Goal: Complete application form

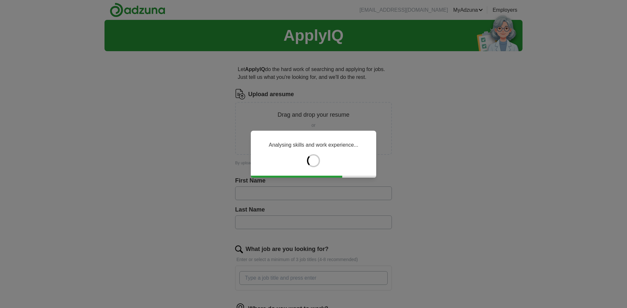
drag, startPoint x: 428, startPoint y: 156, endPoint x: 439, endPoint y: 114, distance: 43.9
click at [439, 114] on div "Analysing skills and work experience..." at bounding box center [313, 154] width 627 height 308
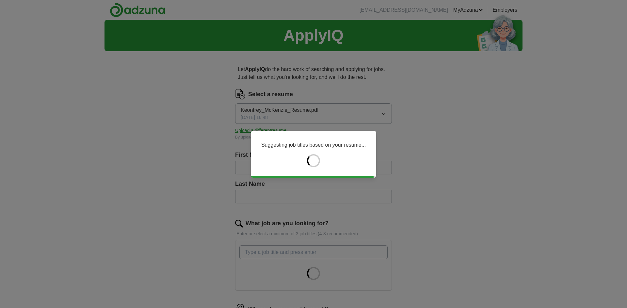
type input "********"
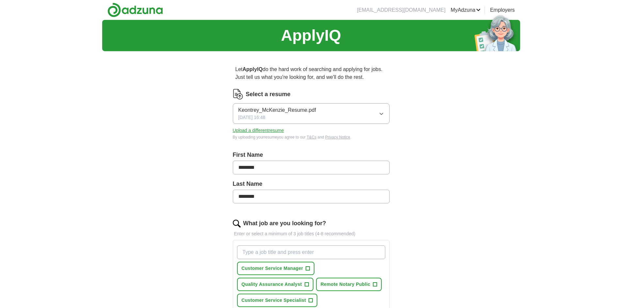
click at [274, 130] on button "Upload a different resume" at bounding box center [258, 130] width 51 height 7
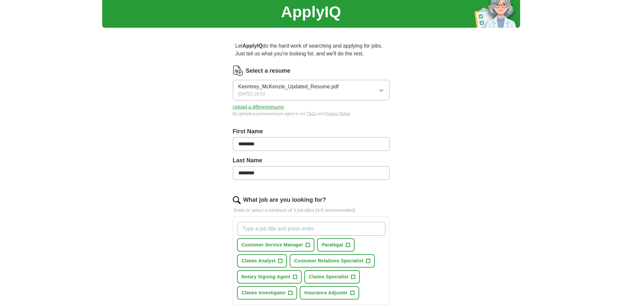
drag, startPoint x: 460, startPoint y: 131, endPoint x: 288, endPoint y: 73, distance: 181.3
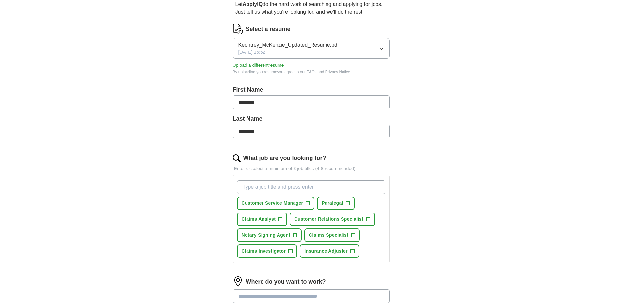
drag, startPoint x: 288, startPoint y: 73, endPoint x: 140, endPoint y: 134, distance: 159.5
click at [140, 134] on div "ApplyIQ Let ApplyIQ do the hard work of searching and applying for jobs. Just t…" at bounding box center [311, 180] width 418 height 450
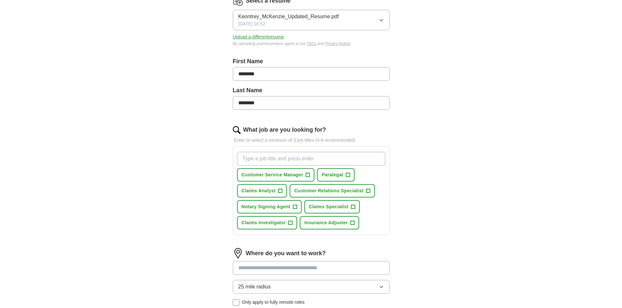
scroll to position [131, 0]
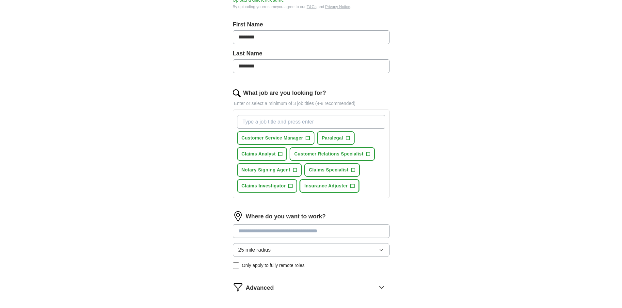
click at [353, 188] on span "+" at bounding box center [352, 186] width 4 height 5
click at [307, 137] on span "+" at bounding box center [308, 138] width 4 height 5
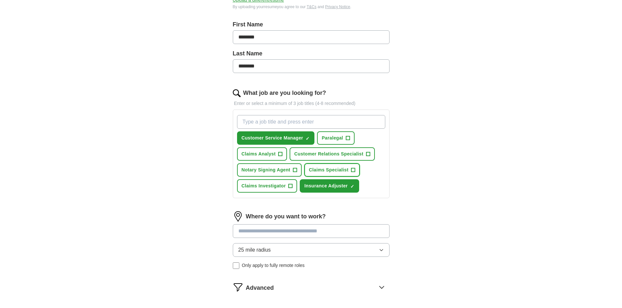
click at [355, 171] on span "+" at bounding box center [353, 170] width 4 height 4
click at [293, 173] on button "Notary Signing Agent +" at bounding box center [269, 170] width 65 height 13
click at [371, 158] on button "Customer Relations Specialist +" at bounding box center [332, 154] width 85 height 13
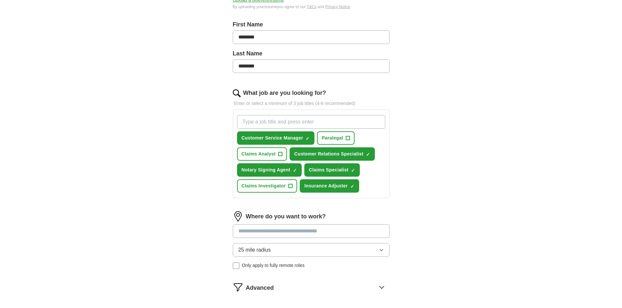
click at [280, 248] on button "25 mile radius" at bounding box center [311, 250] width 157 height 14
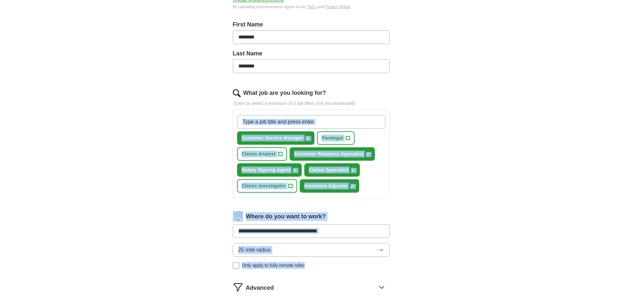
drag, startPoint x: 621, startPoint y: 200, endPoint x: 617, endPoint y: 274, distance: 73.9
click at [617, 274] on div "ApplyIQ Let ApplyIQ do the hard work of searching and applying for jobs. Just t…" at bounding box center [311, 114] width 622 height 450
click at [596, 242] on div "ApplyIQ Let ApplyIQ do the hard work of searching and applying for jobs. Just t…" at bounding box center [311, 114] width 622 height 450
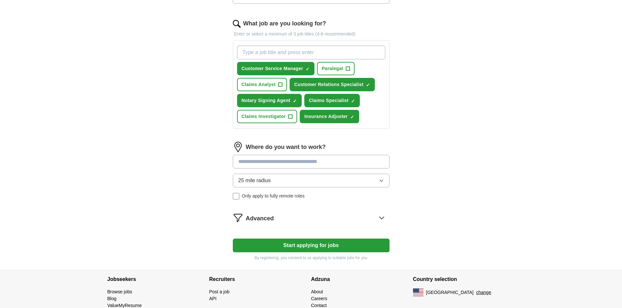
click at [506, 226] on div "ApplyIQ Let ApplyIQ do the hard work of searching and applying for jobs. Just t…" at bounding box center [311, 45] width 418 height 450
click at [332, 179] on button "25 mile radius" at bounding box center [311, 181] width 157 height 14
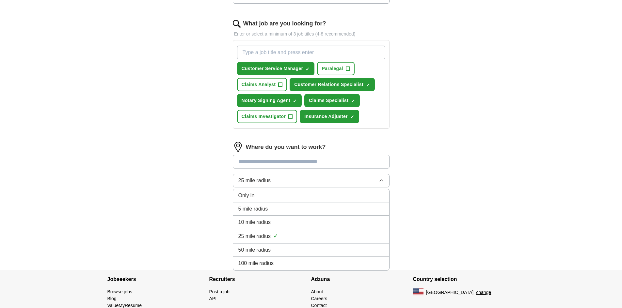
click at [274, 254] on div "50 mile radius" at bounding box center [311, 250] width 146 height 8
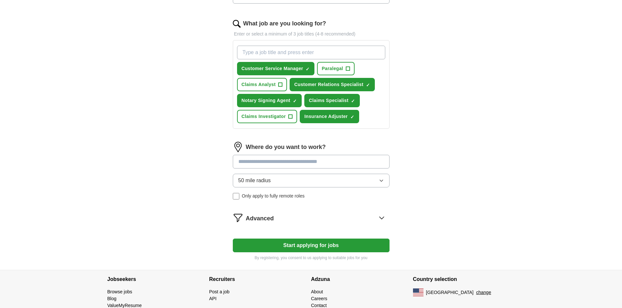
click at [281, 221] on div "Advanced" at bounding box center [318, 218] width 144 height 10
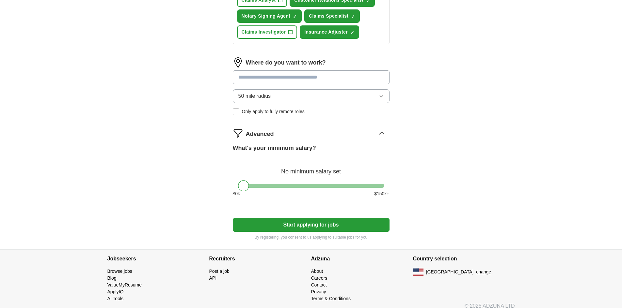
scroll to position [292, 0]
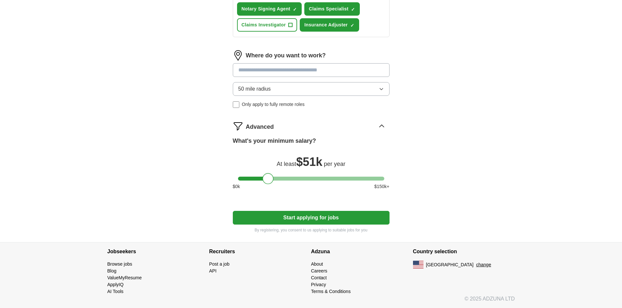
drag, startPoint x: 241, startPoint y: 181, endPoint x: 265, endPoint y: 181, distance: 24.2
click at [265, 181] on div at bounding box center [267, 178] width 11 height 11
click at [323, 221] on button "Start applying for jobs" at bounding box center [311, 218] width 157 height 14
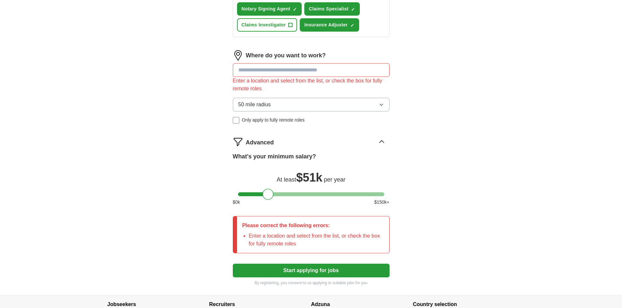
click at [303, 73] on input at bounding box center [311, 70] width 157 height 14
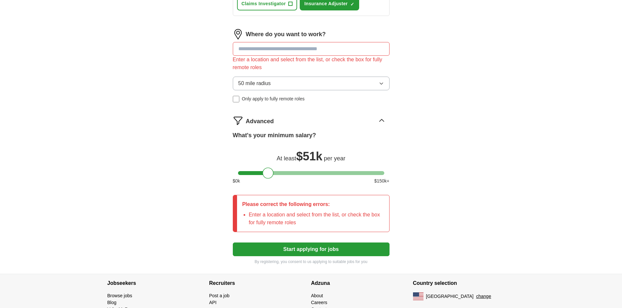
scroll to position [324, 0]
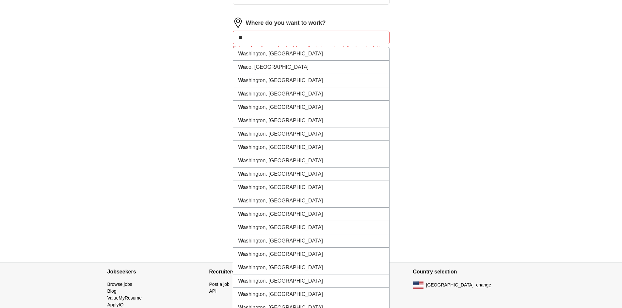
type input "*"
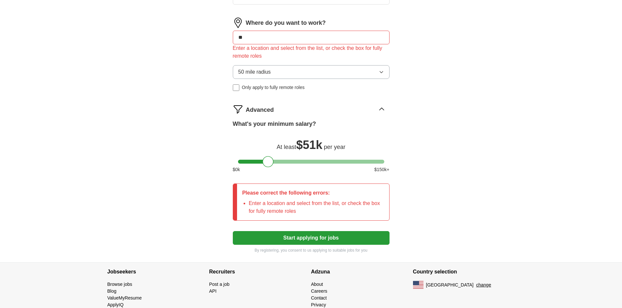
type input "***"
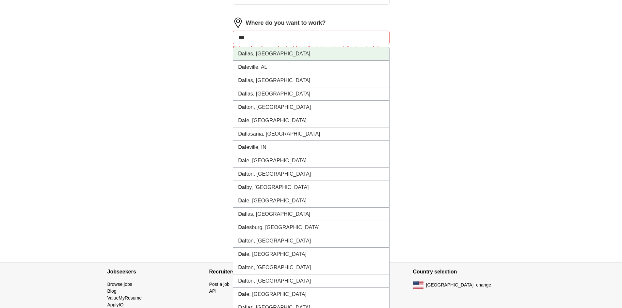
click at [248, 48] on li "Dal las, [GEOGRAPHIC_DATA]" at bounding box center [311, 53] width 156 height 13
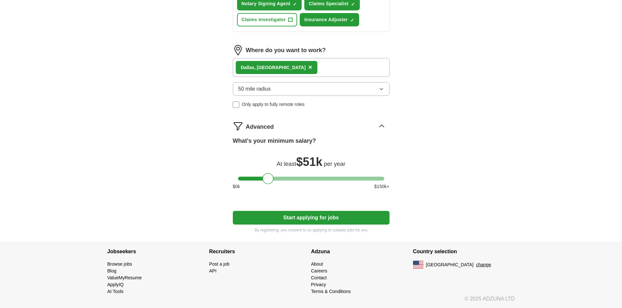
scroll to position [297, 0]
click at [299, 219] on button "Start applying for jobs" at bounding box center [311, 218] width 157 height 14
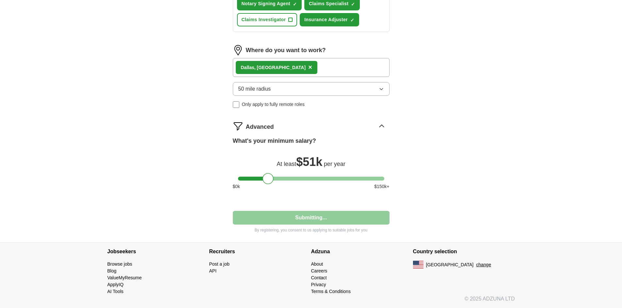
select select "**"
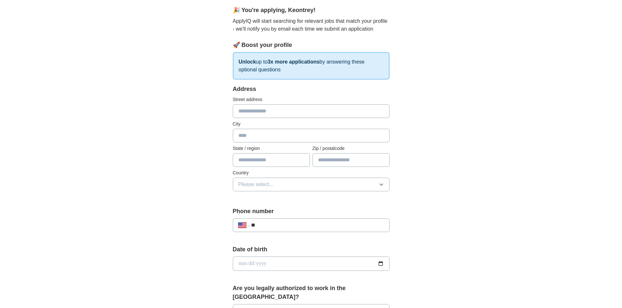
scroll to position [0, 0]
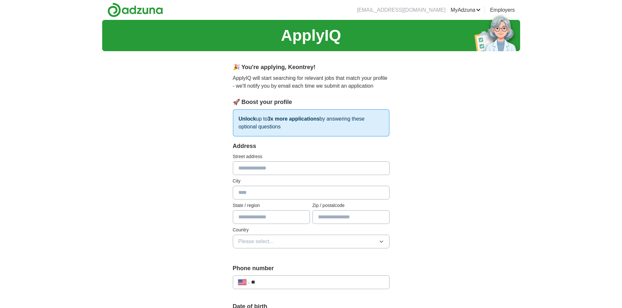
click at [299, 171] on input "text" at bounding box center [311, 169] width 157 height 14
type input "**********"
type input "**"
type input "*****"
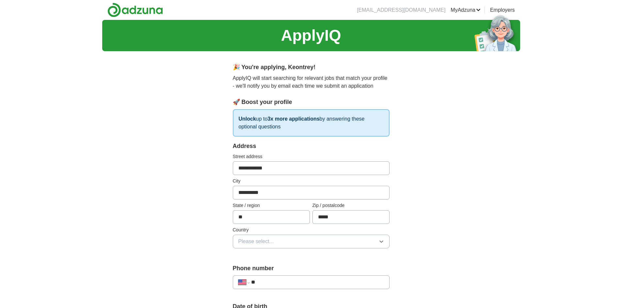
click at [306, 244] on button "Please select..." at bounding box center [311, 242] width 157 height 14
click at [282, 267] on div "[GEOGRAPHIC_DATA]" at bounding box center [311, 270] width 146 height 8
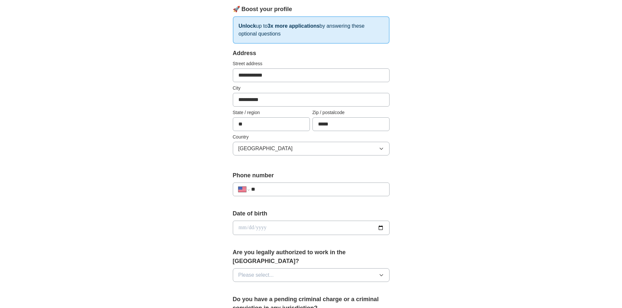
scroll to position [210, 0]
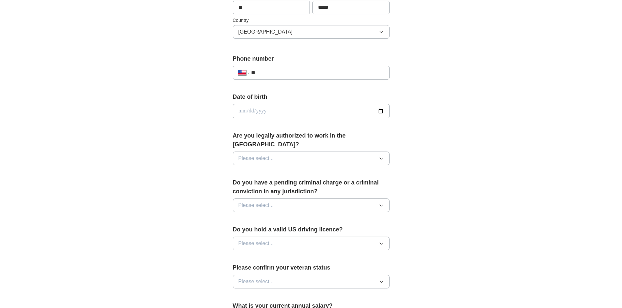
click at [309, 70] on input "**" at bounding box center [317, 73] width 133 height 8
type input "**********"
click at [269, 111] on input "date" at bounding box center [311, 111] width 157 height 14
type input "**********"
click at [283, 152] on button "Please select..." at bounding box center [311, 159] width 157 height 14
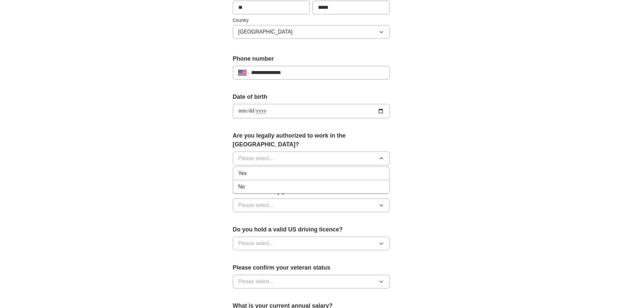
drag, startPoint x: 276, startPoint y: 158, endPoint x: 275, endPoint y: 162, distance: 3.5
click at [275, 167] on ul "Yes No" at bounding box center [311, 180] width 157 height 27
click at [268, 186] on label "Do you have a pending criminal charge or a criminal conviction in any jurisdict…" at bounding box center [311, 188] width 157 height 18
click at [271, 155] on span "Please select..." at bounding box center [256, 159] width 36 height 8
click at [259, 170] on div "Yes" at bounding box center [311, 174] width 146 height 8
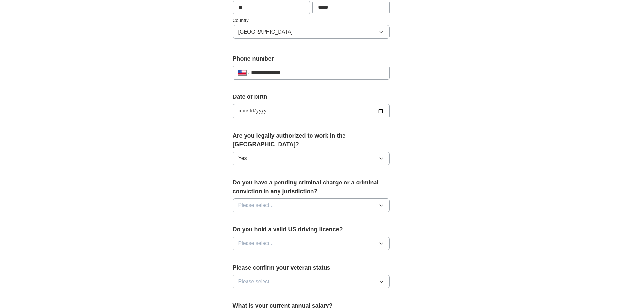
click at [257, 202] on span "Please select..." at bounding box center [256, 206] width 36 height 8
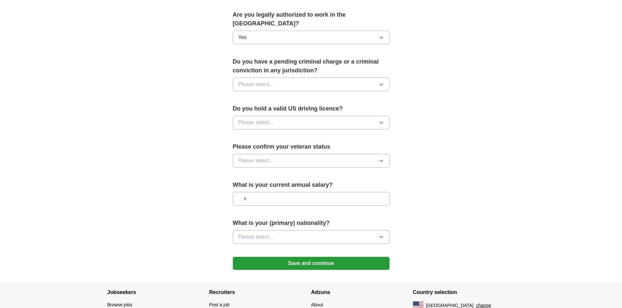
scroll to position [345, 0]
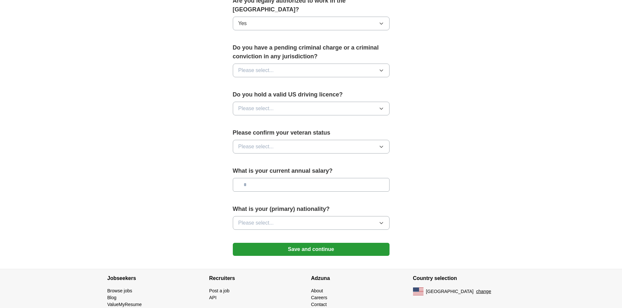
click at [305, 64] on button "Please select..." at bounding box center [311, 71] width 157 height 14
click at [283, 82] on li "Yes" at bounding box center [311, 85] width 156 height 13
click at [283, 64] on button "Yes" at bounding box center [311, 71] width 157 height 14
click at [274, 96] on div "No" at bounding box center [311, 100] width 146 height 8
click at [268, 105] on span "Please select..." at bounding box center [256, 109] width 36 height 8
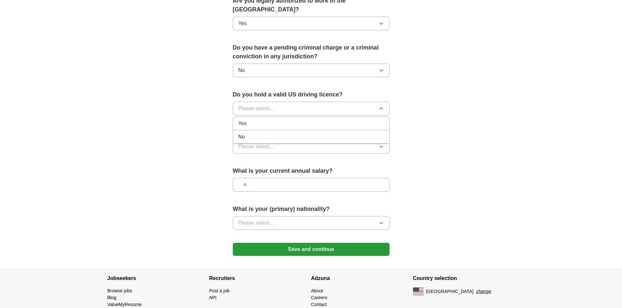
click at [268, 120] on li "Yes" at bounding box center [311, 123] width 156 height 13
click at [272, 143] on span "Please select..." at bounding box center [256, 147] width 36 height 8
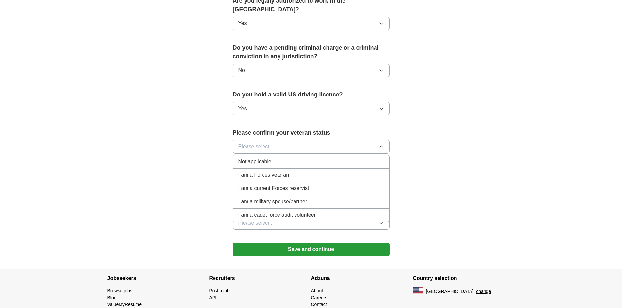
click at [271, 158] on div "Not applicable" at bounding box center [311, 162] width 146 height 8
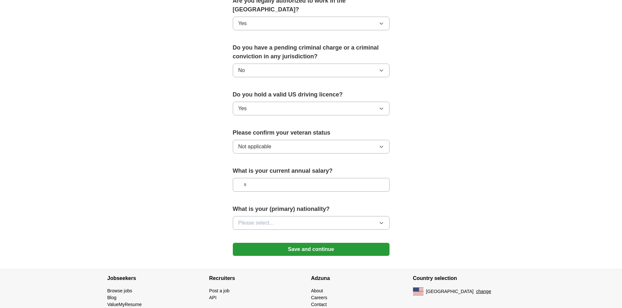
click at [264, 178] on input "text" at bounding box center [311, 185] width 157 height 14
type input "*******"
click at [296, 216] on button "Please select..." at bounding box center [311, 223] width 157 height 14
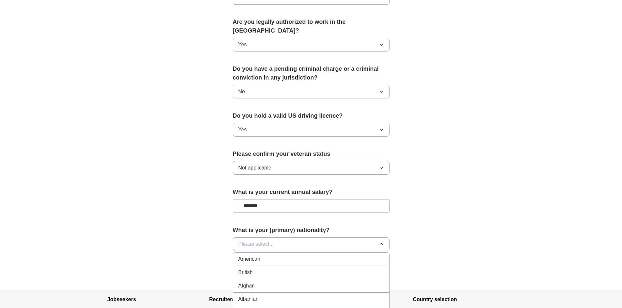
scroll to position [312, 0]
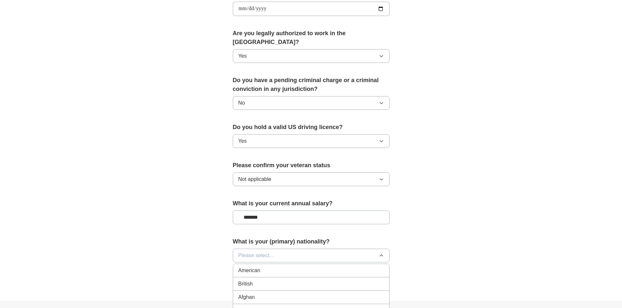
click at [294, 267] on div "American" at bounding box center [311, 271] width 146 height 8
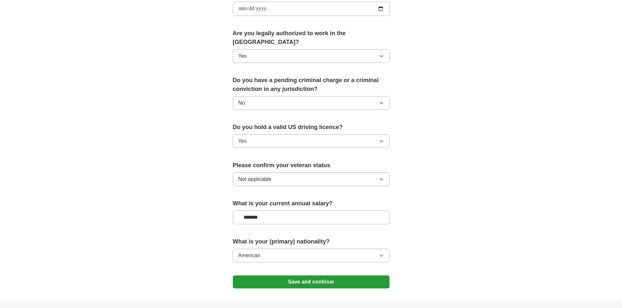
click at [357, 276] on button "Save and continue" at bounding box center [311, 282] width 157 height 13
